Goal: Task Accomplishment & Management: Use online tool/utility

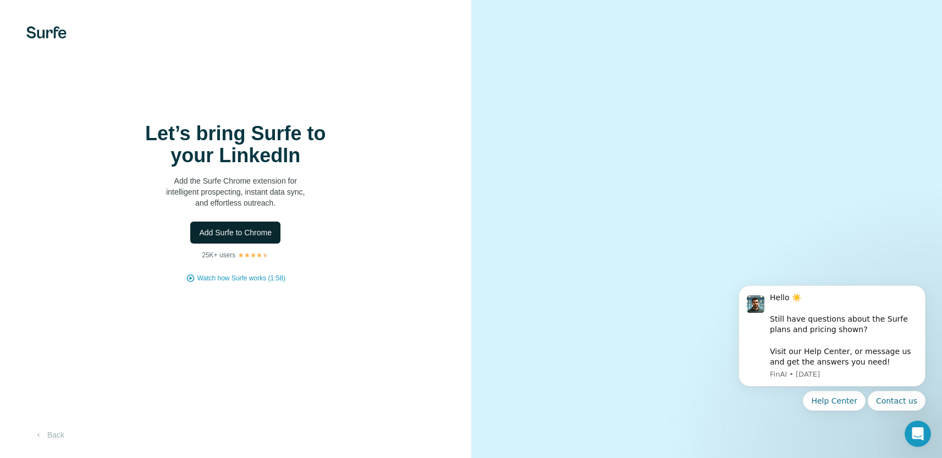
click at [254, 238] on span "Add Surfe to Chrome" at bounding box center [235, 232] width 73 height 11
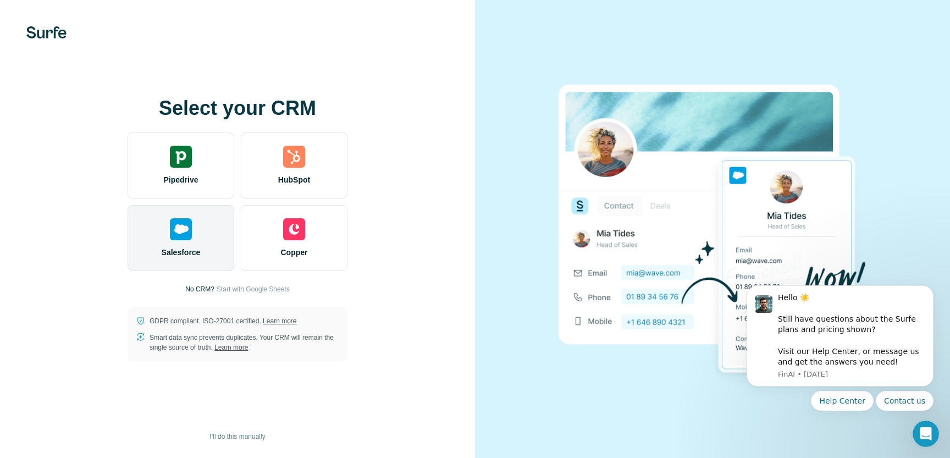
click at [195, 240] on div "Salesforce" at bounding box center [181, 238] width 107 height 66
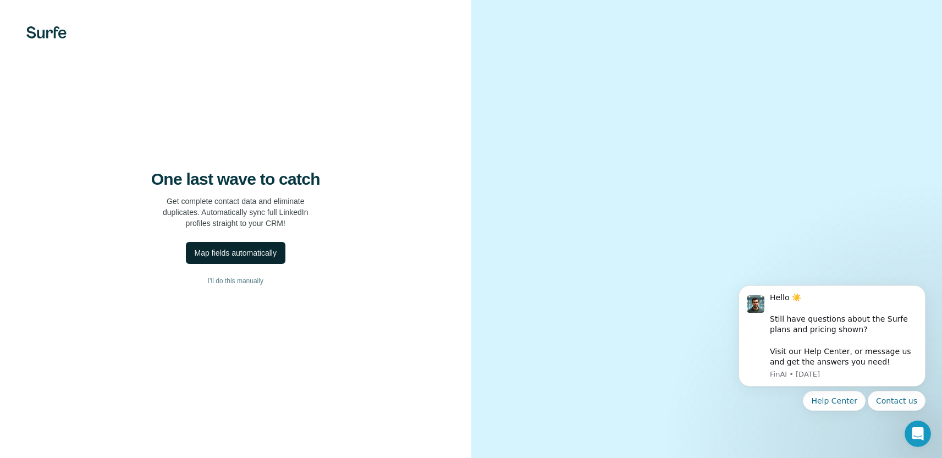
click at [260, 258] on div "Map fields automatically" at bounding box center [236, 252] width 82 height 11
